Goal: Task Accomplishment & Management: Use online tool/utility

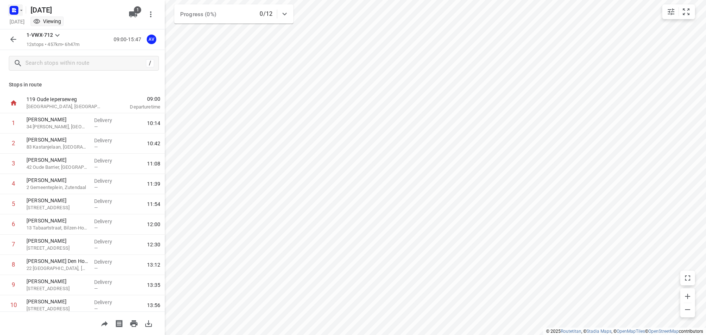
click at [20, 10] on icon "button" at bounding box center [21, 10] width 6 height 6
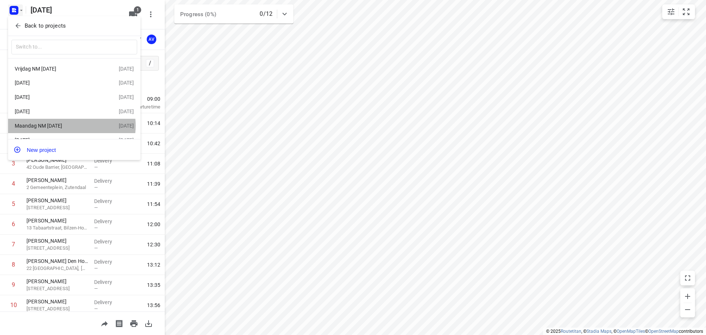
click at [69, 127] on div "Maandag NM [DATE]" at bounding box center [57, 126] width 85 height 6
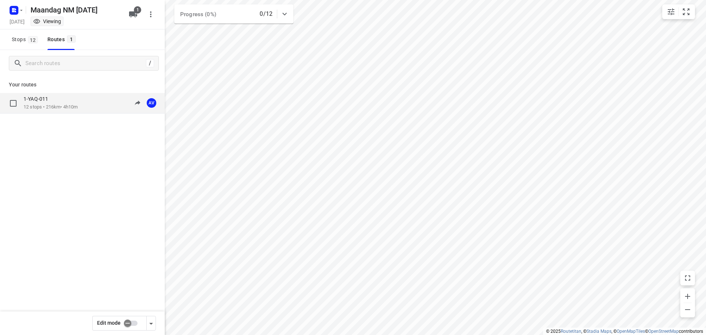
click at [87, 104] on div "1-YAQ-011 12 stops • 216km • 4h10m 13:00-17:09 AV" at bounding box center [94, 103] width 141 height 15
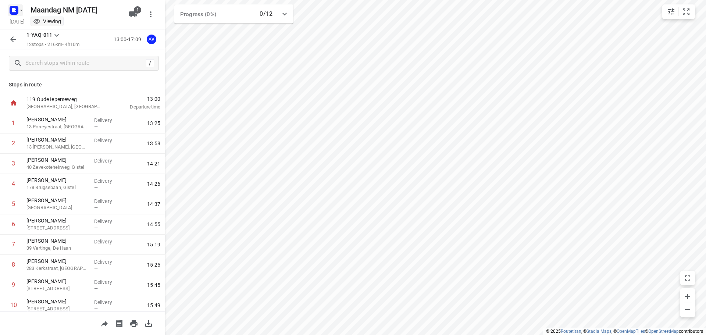
click at [16, 8] on rect "button" at bounding box center [14, 10] width 9 height 9
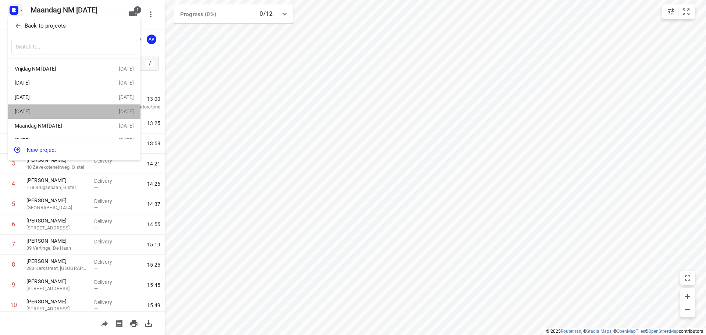
click at [75, 111] on div "[DATE]" at bounding box center [57, 111] width 85 height 6
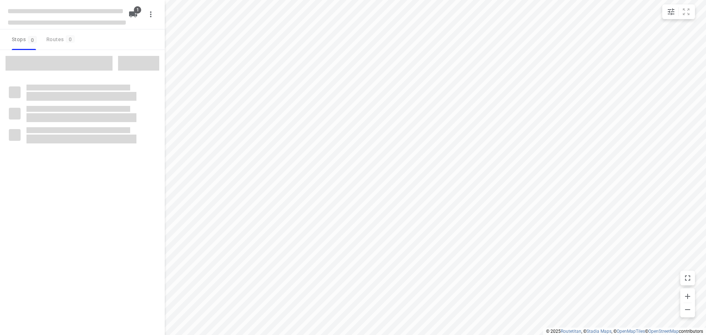
type input "distance"
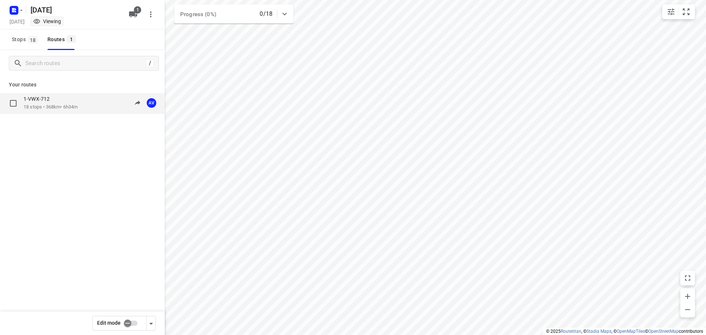
click at [75, 109] on p "18 stops • 368km • 6h34m" at bounding box center [51, 107] width 54 height 7
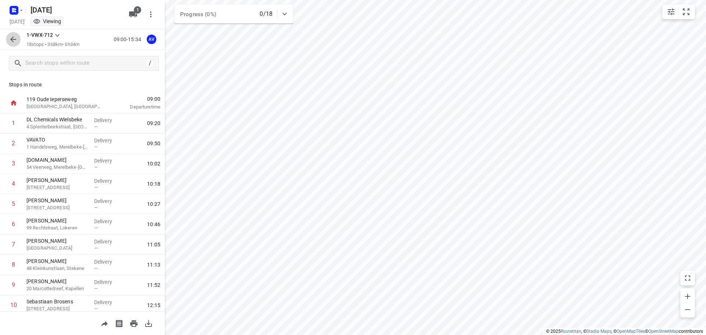
click at [15, 37] on icon "button" at bounding box center [13, 39] width 9 height 9
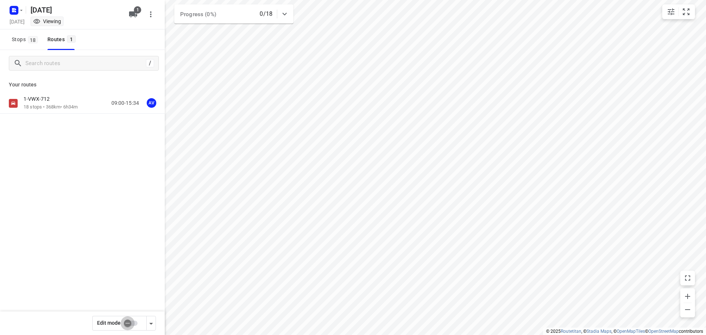
click at [135, 323] on input "checkbox" at bounding box center [128, 323] width 42 height 14
checkbox input "true"
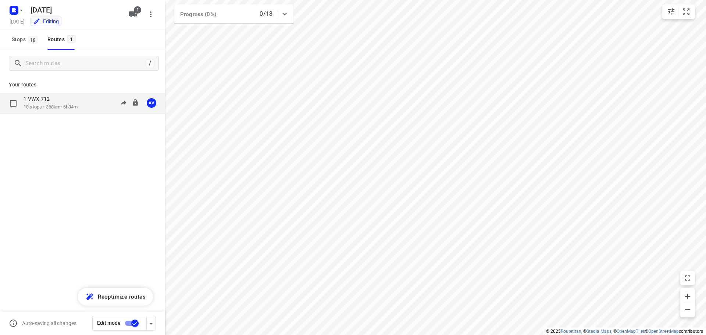
click at [89, 103] on div "1-VWX-712 18 stops • 368km • 6h34m 09:00-15:34 AV" at bounding box center [94, 103] width 141 height 15
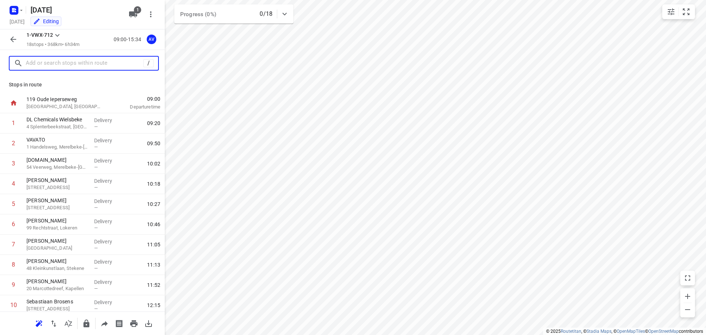
click at [87, 67] on input "text" at bounding box center [85, 63] width 118 height 11
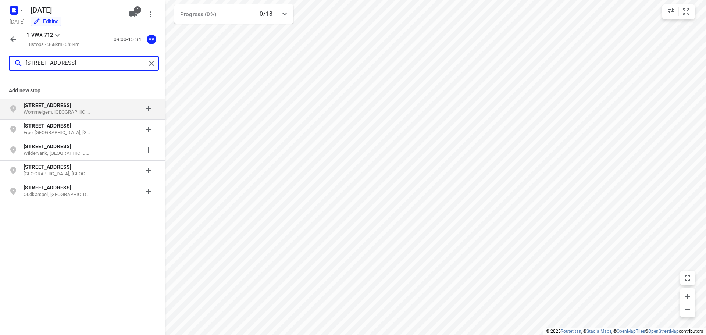
type input "[STREET_ADDRESS]"
click at [89, 111] on p "Wommelgem, [GEOGRAPHIC_DATA]" at bounding box center [58, 112] width 68 height 7
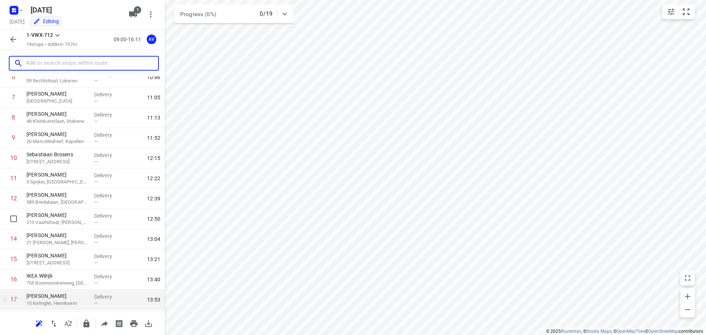
scroll to position [206, 0]
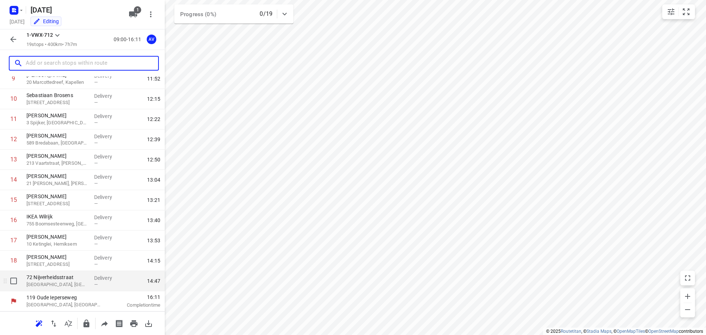
drag, startPoint x: 56, startPoint y: 285, endPoint x: 58, endPoint y: 282, distance: 4.2
click at [56, 284] on p "[GEOGRAPHIC_DATA], [GEOGRAPHIC_DATA]" at bounding box center [57, 284] width 62 height 7
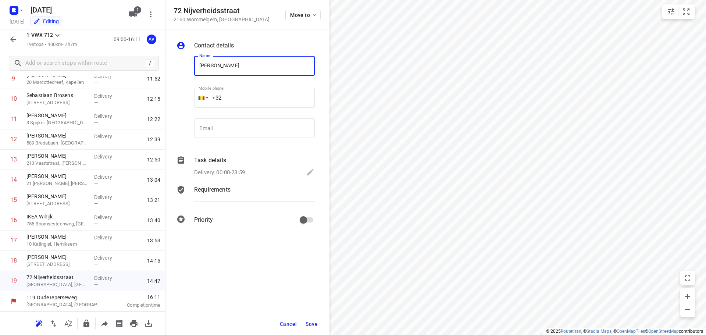
type input "[PERSON_NAME]"
click at [260, 96] on input "+32" at bounding box center [254, 98] width 121 height 20
type input "[PHONE_NUMBER]"
click at [230, 169] on p "Delivery, 00:00-23:59" at bounding box center [219, 172] width 51 height 8
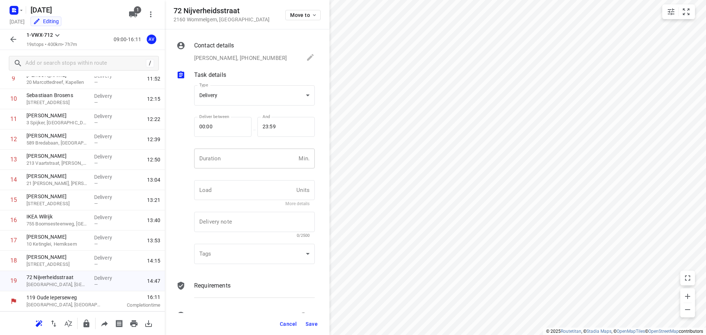
click at [238, 164] on input "number" at bounding box center [244, 159] width 101 height 20
type input "1"
click at [313, 325] on span "Save" at bounding box center [312, 324] width 12 height 6
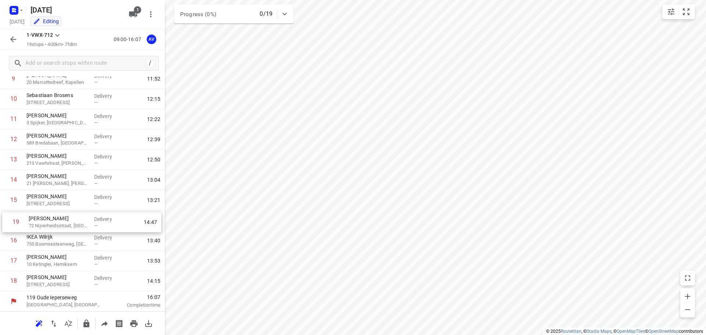
drag, startPoint x: 4, startPoint y: 283, endPoint x: 6, endPoint y: 222, distance: 60.7
click at [6, 222] on div "1 DL Chemicals Wielsbeke 4 Splenterbeekstraat, Wielsbeke Delivery — 09:20 2 VAV…" at bounding box center [82, 99] width 165 height 384
click at [10, 37] on icon "button" at bounding box center [13, 39] width 9 height 9
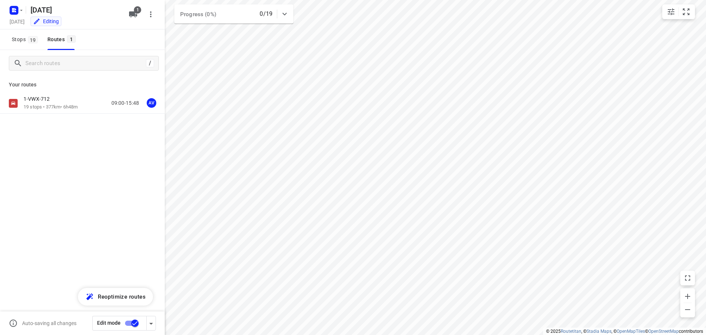
click at [129, 322] on input "checkbox" at bounding box center [135, 323] width 42 height 14
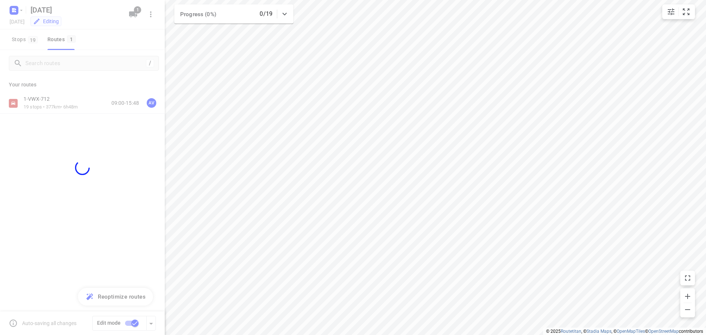
checkbox input "false"
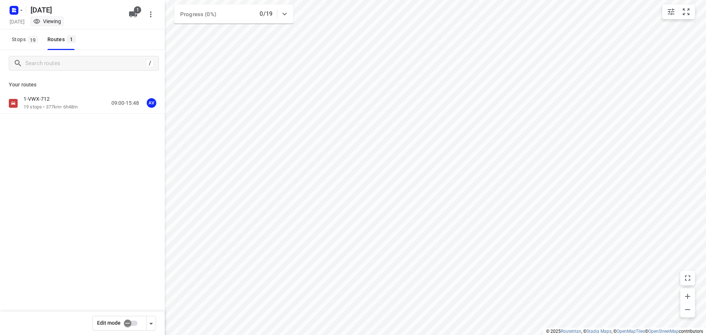
click at [84, 104] on div "1-VWX-712 19 stops • 377km • 6h48m 09:00-15:48 AV" at bounding box center [94, 103] width 141 height 15
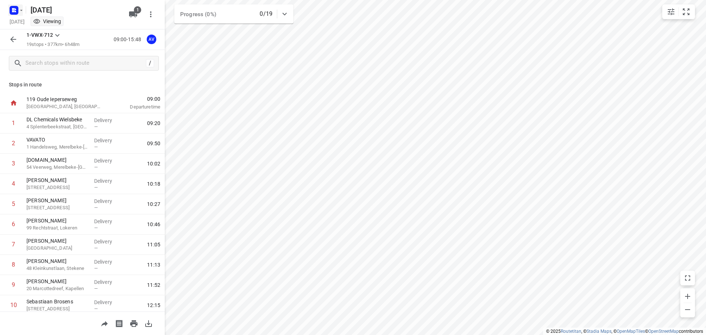
click at [17, 10] on rect "button" at bounding box center [14, 10] width 9 height 9
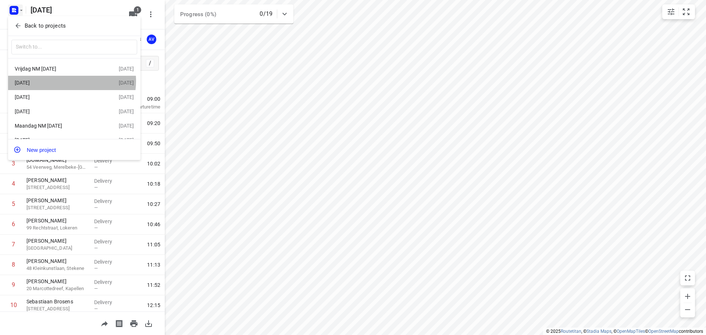
click at [64, 81] on div "[DATE]" at bounding box center [57, 83] width 85 height 6
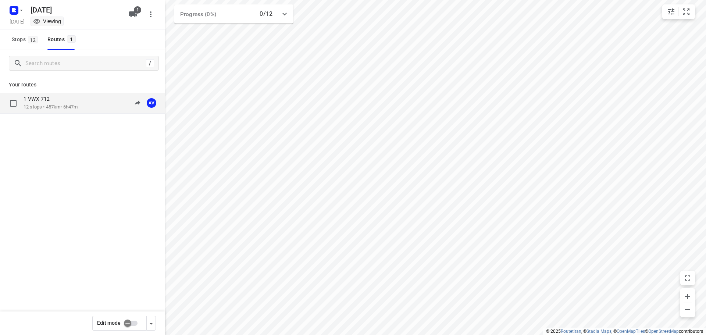
click at [86, 105] on div "1-VWX-712 12 stops • 457km • 6h47m 09:00-15:47 AV" at bounding box center [94, 103] width 141 height 15
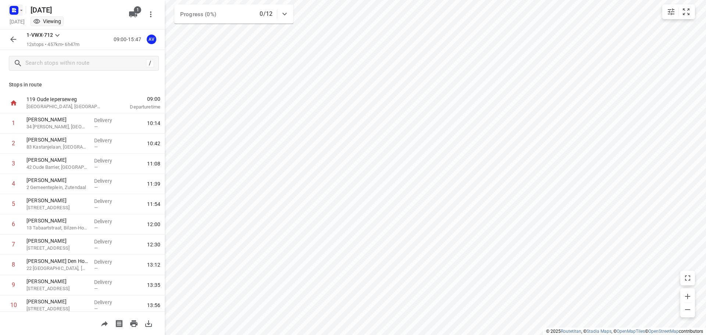
click at [19, 12] on icon "button" at bounding box center [21, 10] width 6 height 6
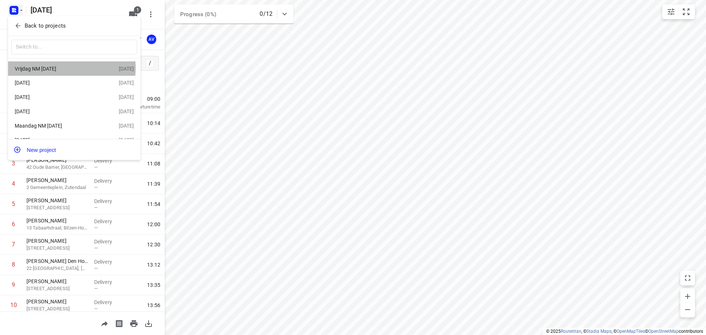
click at [68, 68] on div "Vrijdag NM [DATE]" at bounding box center [57, 69] width 85 height 6
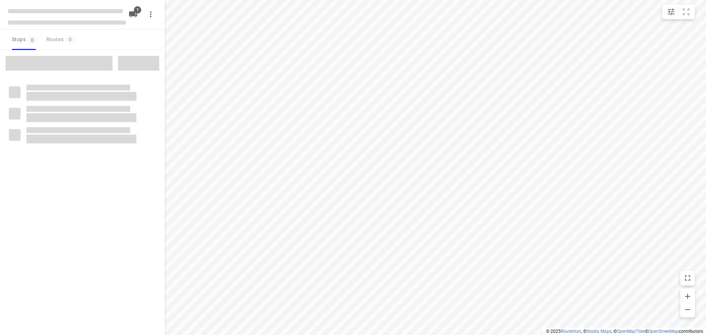
type input "distance"
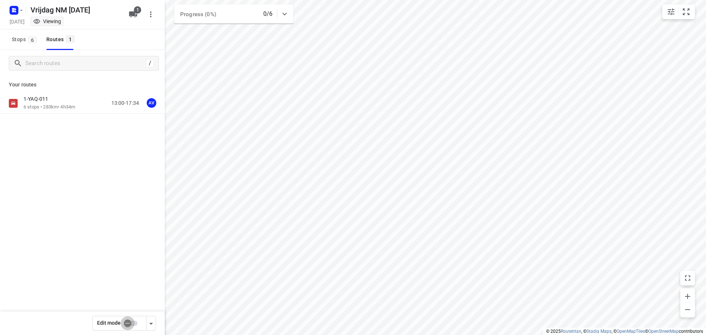
click at [135, 324] on input "checkbox" at bounding box center [128, 323] width 42 height 14
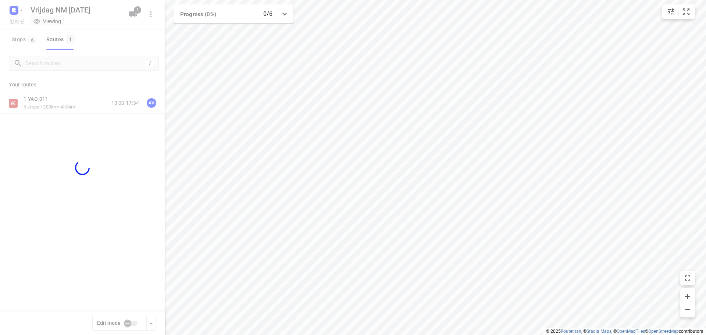
checkbox input "true"
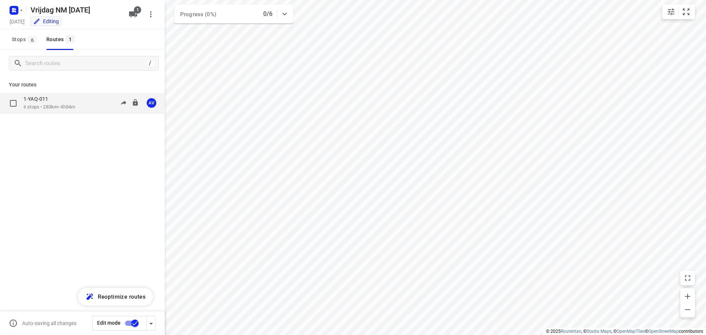
click at [81, 103] on div "1-YAQ-011 6 stops • 283km • 4h34m 13:00-17:34 AV" at bounding box center [94, 103] width 141 height 15
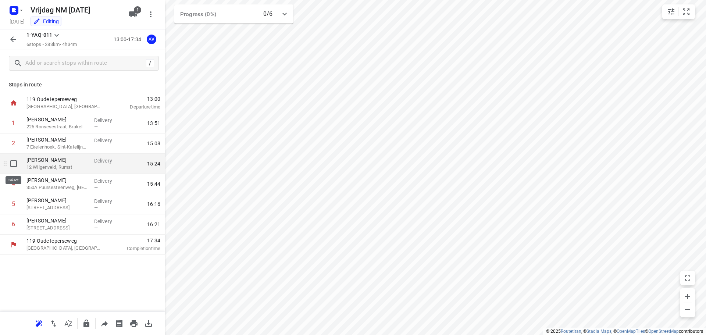
click at [14, 164] on input "checkbox" at bounding box center [13, 163] width 15 height 15
checkbox input "true"
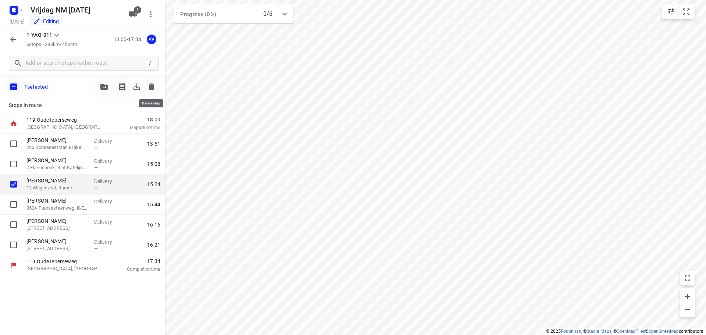
click at [153, 87] on icon "button" at bounding box center [151, 86] width 5 height 7
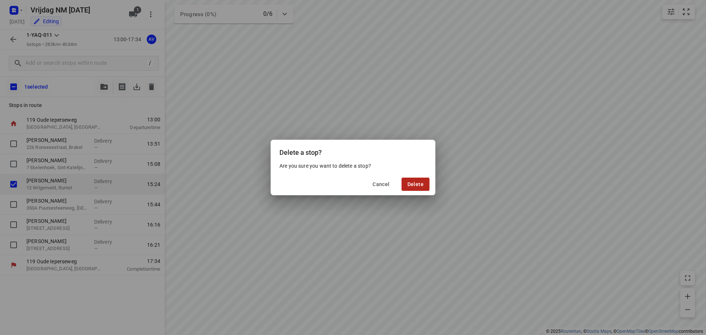
click at [414, 181] on button "Delete" at bounding box center [415, 184] width 28 height 13
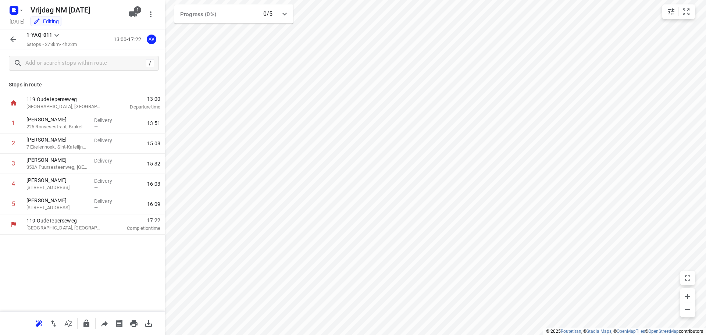
click at [14, 39] on icon "button" at bounding box center [13, 39] width 6 height 6
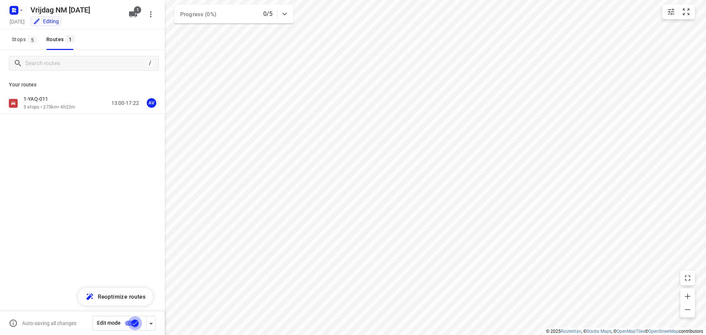
click at [129, 322] on input "checkbox" at bounding box center [135, 323] width 42 height 14
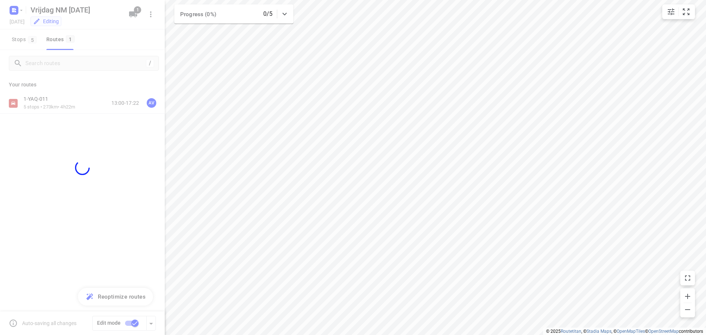
checkbox input "false"
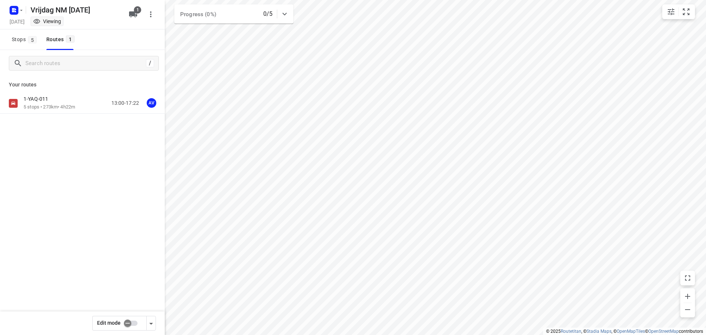
click at [81, 101] on div "1-YAQ-011 5 stops • 273km • 4h22m 13:00-17:22 AV" at bounding box center [94, 103] width 141 height 15
